Goal: Task Accomplishment & Management: Manage account settings

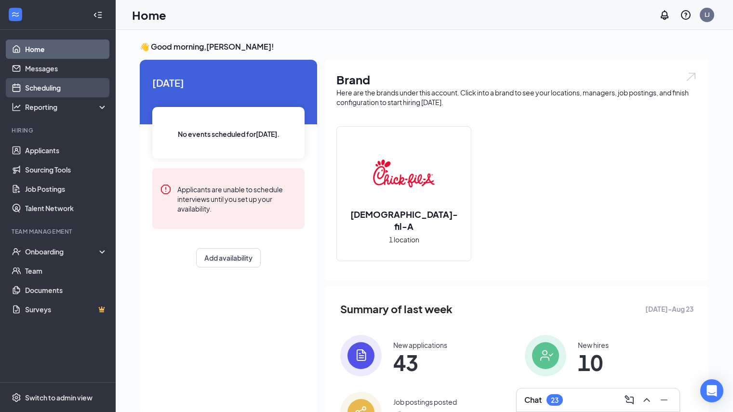
click at [66, 88] on link "Scheduling" at bounding box center [66, 87] width 82 height 19
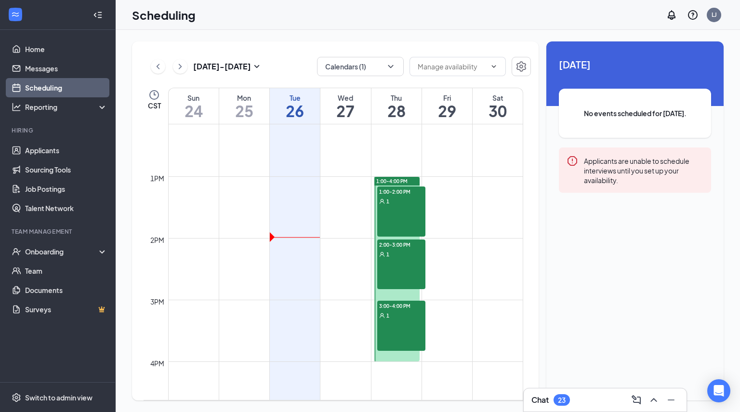
scroll to position [750, 0]
click at [401, 222] on div "1:00-2:00 PM 1" at bounding box center [401, 212] width 48 height 50
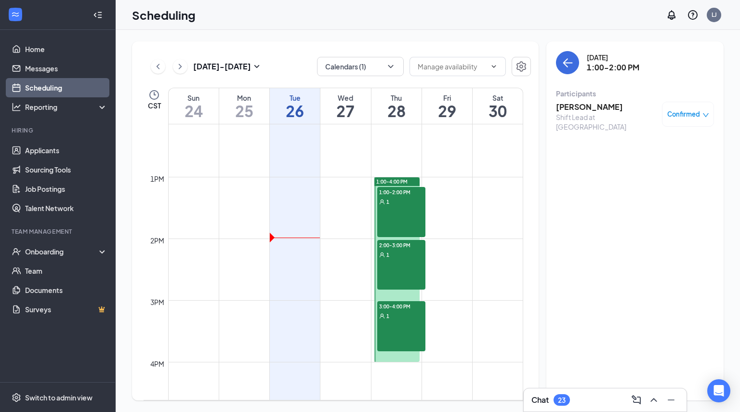
click at [589, 106] on h3 "[PERSON_NAME]" at bounding box center [606, 107] width 101 height 11
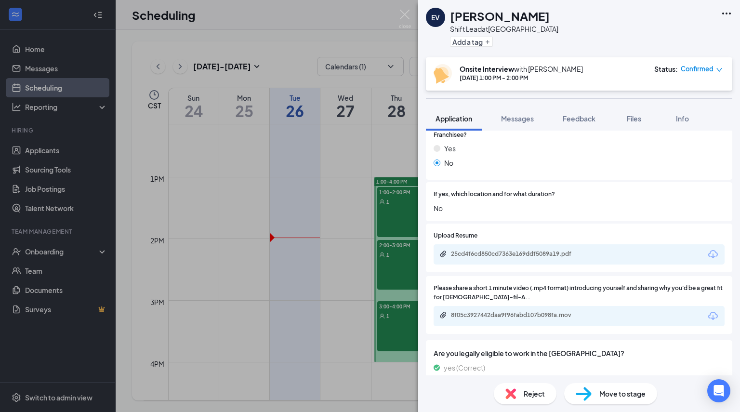
scroll to position [1710, 0]
click at [512, 249] on div "25cd4f6cd850cd7363e169ddf5089a19.pdf" at bounding box center [579, 255] width 291 height 20
click at [448, 255] on div "25cd4f6cd850cd7363e169ddf5089a19.pdf" at bounding box center [518, 255] width 156 height 8
click at [335, 179] on div "EV [PERSON_NAME] Shift Lead at [GEOGRAPHIC_DATA] Add a tag Onsite Interview wit…" at bounding box center [370, 206] width 740 height 412
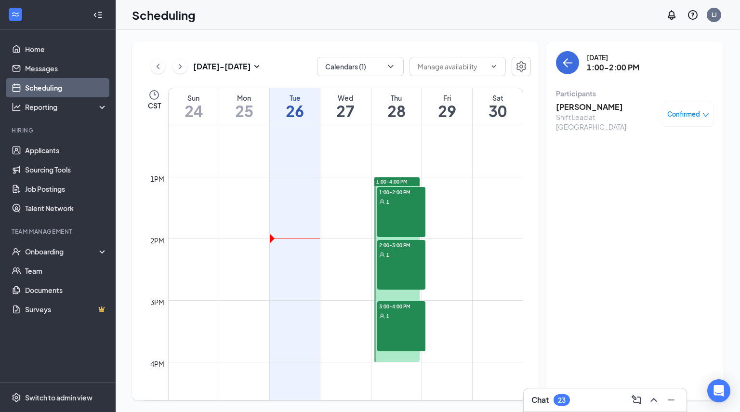
click at [390, 251] on div "1" at bounding box center [401, 255] width 48 height 10
click at [582, 104] on h3 "[PERSON_NAME]" at bounding box center [606, 107] width 101 height 11
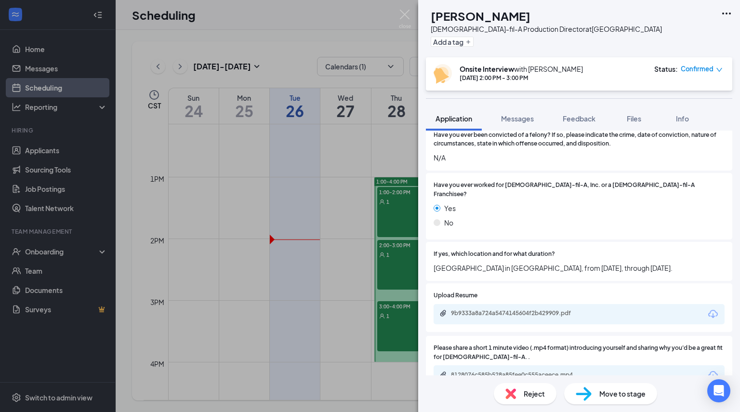
scroll to position [1765, 0]
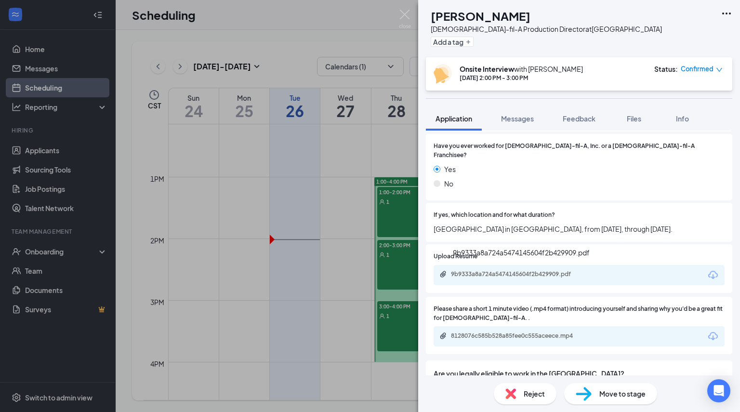
click at [487, 272] on div "9b9333a8a724a5474145604f2b429909.pdf" at bounding box center [518, 274] width 135 height 8
click at [492, 332] on div "8128076c585b528a85fee0c555aceece.mp4" at bounding box center [518, 336] width 135 height 8
click at [385, 296] on div "PM [PERSON_NAME][DEMOGRAPHIC_DATA]-fil-A Production Director at [GEOGRAPHIC_DAT…" at bounding box center [370, 206] width 740 height 412
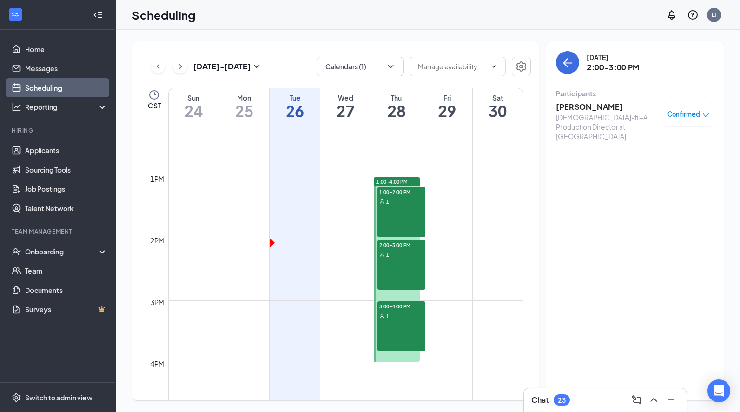
click at [397, 327] on div "3:00-4:00 PM 1" at bounding box center [401, 326] width 48 height 50
click at [587, 110] on h3 "[PERSON_NAME]" at bounding box center [606, 107] width 101 height 11
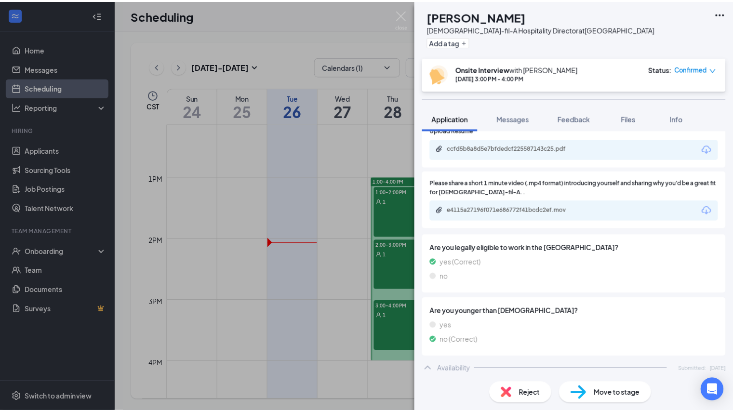
scroll to position [1572, 0]
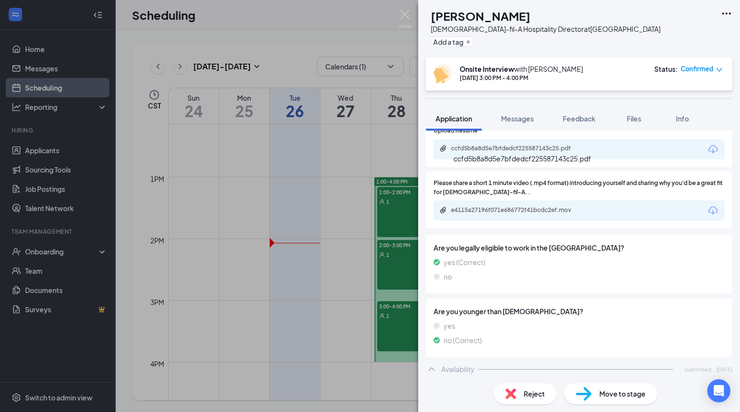
click at [483, 152] on div "ccfd5b8a8d5e7bfdedcf225587143c25.pdf" at bounding box center [518, 149] width 135 height 8
click at [503, 214] on div "e4115a27196f071e686772f41bcdc2ef.mov" at bounding box center [518, 210] width 135 height 8
click at [75, 145] on div "[PERSON_NAME][DEMOGRAPHIC_DATA]-fil-A Hospitality Director at [GEOGRAPHIC_DATA]…" at bounding box center [370, 206] width 740 height 412
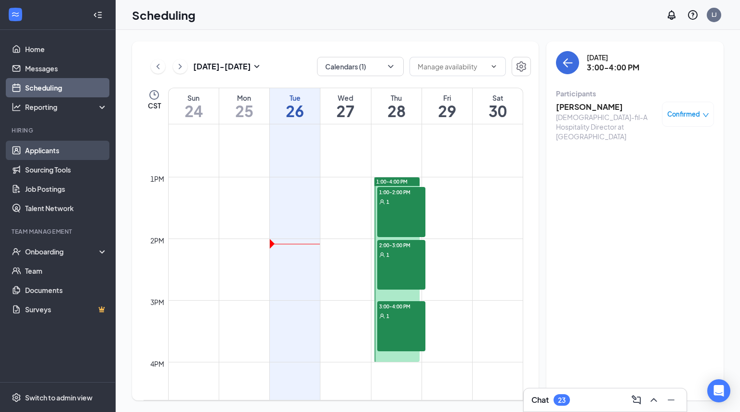
click at [77, 151] on link "Applicants" at bounding box center [66, 150] width 82 height 19
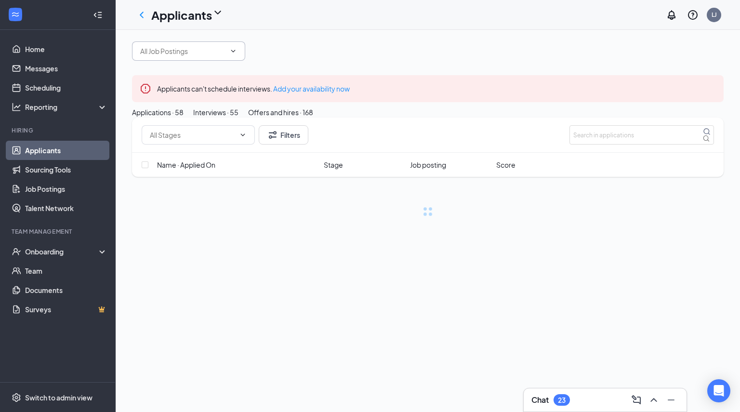
click at [196, 56] on input "text" at bounding box center [182, 51] width 85 height 11
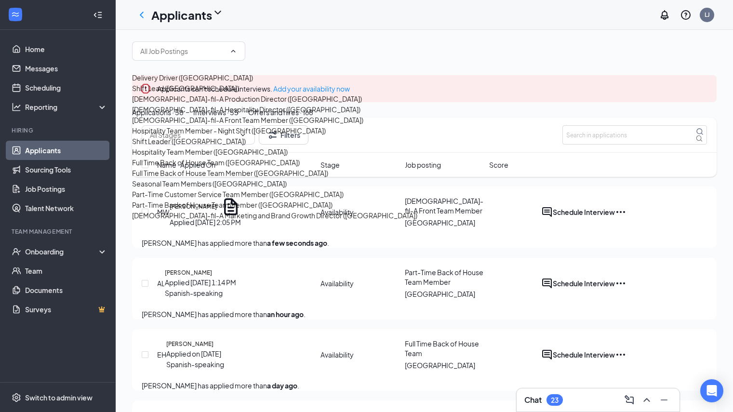
click at [205, 94] on div "Shift Lead ([GEOGRAPHIC_DATA])" at bounding box center [185, 88] width 107 height 11
type input "Shift Lead ([GEOGRAPHIC_DATA])"
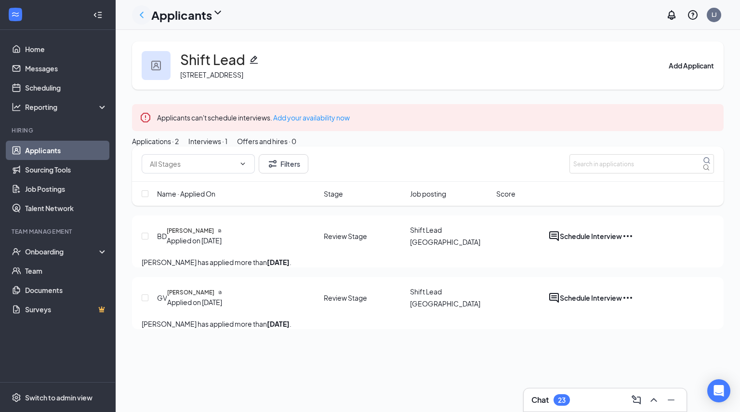
click at [140, 14] on icon "ChevronLeft" at bounding box center [142, 15] width 12 height 12
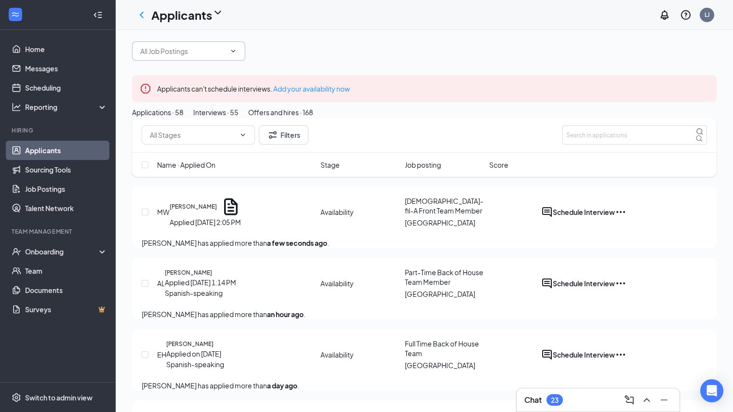
click at [194, 61] on span at bounding box center [188, 50] width 113 height 19
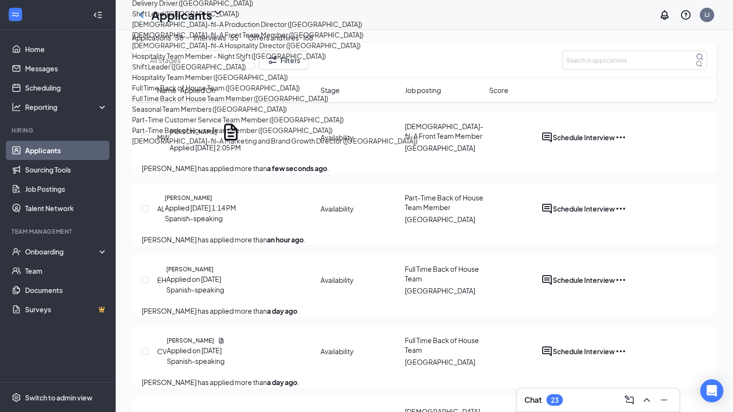
scroll to position [75, 0]
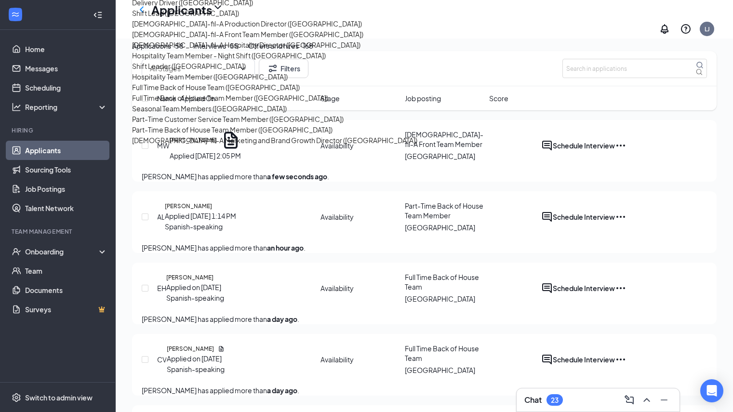
click at [245, 135] on div "[DEMOGRAPHIC_DATA]-fil-A Marketing and Brand Growth Director ([GEOGRAPHIC_DATA])" at bounding box center [274, 140] width 285 height 11
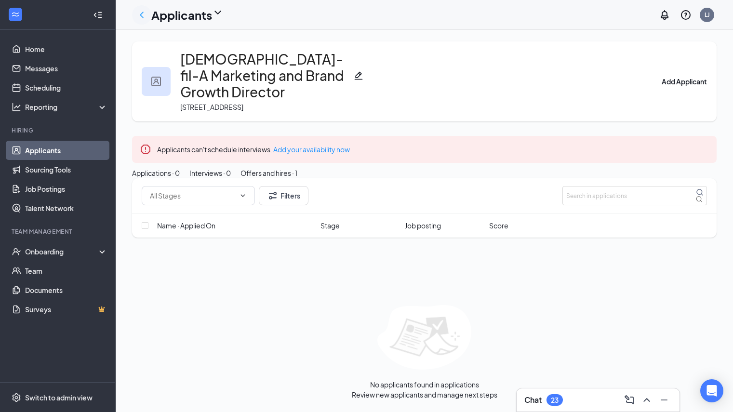
click at [143, 17] on icon "ChevronLeft" at bounding box center [142, 15] width 4 height 6
